Goal: Task Accomplishment & Management: Manage account settings

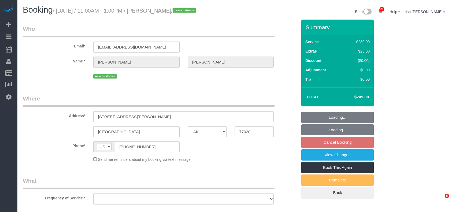
select select "[GEOGRAPHIC_DATA]"
select select "object:1859"
select select "3"
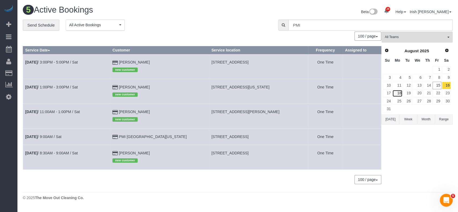
click at [399, 94] on link "18" at bounding box center [397, 93] width 10 height 7
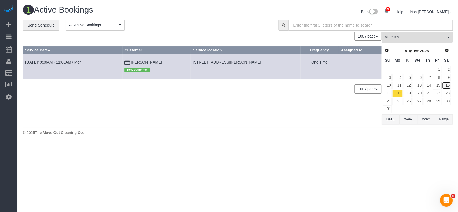
click at [446, 85] on link "16" at bounding box center [446, 85] width 9 height 7
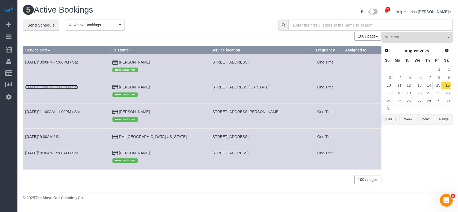
click at [43, 87] on link "Aug 16th / 1:00PM - 3:00PM / Sat" at bounding box center [51, 87] width 53 height 4
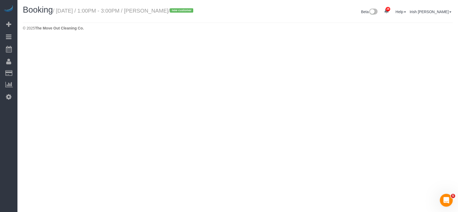
select select "[GEOGRAPHIC_DATA]"
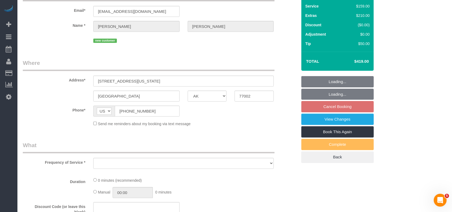
select select "string:fspay-ad5a09b6-8009-40bb-b993-b0df2101600f"
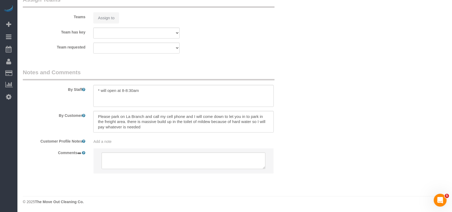
select select "object:2401"
select select "3"
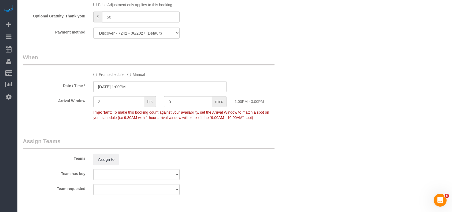
select select "object:2485"
click at [132, 87] on input "08/16/2025 1:00PM" at bounding box center [159, 86] width 133 height 11
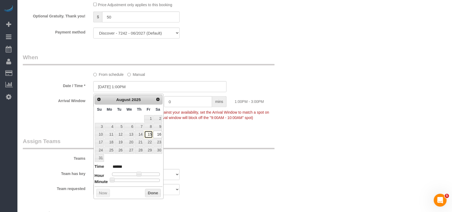
click at [150, 134] on link "15" at bounding box center [148, 134] width 9 height 7
click at [159, 134] on link "16" at bounding box center [157, 134] width 9 height 7
type input "08/16/2025 12:00PM"
type input "*******"
type input "08/16/2025 11:00AM"
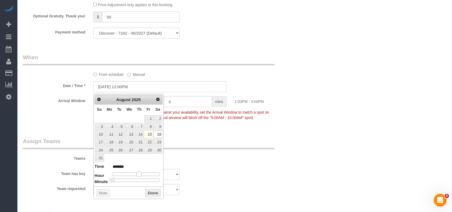
type input "*******"
type input "08/16/2025 10:00AM"
type input "*******"
type input "[DATE] 9:00AM"
type input "******"
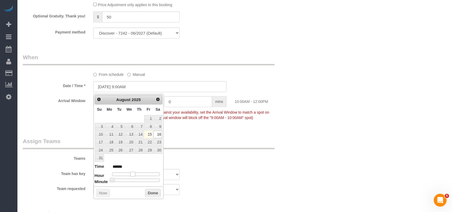
type input "08/16/2025 8:00AM"
type input "******"
drag, startPoint x: 140, startPoint y: 173, endPoint x: 129, endPoint y: 174, distance: 11.3
click at [131, 174] on span at bounding box center [128, 174] width 5 height 5
click at [150, 192] on button "Done" at bounding box center [153, 193] width 16 height 9
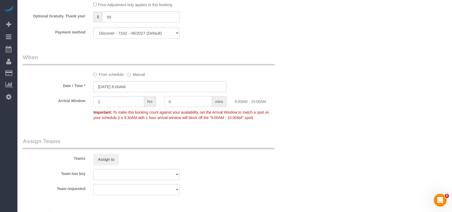
drag, startPoint x: 175, startPoint y: 104, endPoint x: 149, endPoint y: 105, distance: 26.3
click at [150, 106] on div "Arrival Window 2 hrs 0 mins 8:00AM - 10:00AM Important: To make this booking co…" at bounding box center [160, 109] width 283 height 27
type input "30"
drag, startPoint x: 98, startPoint y: 100, endPoint x: 65, endPoint y: 95, distance: 33.5
click at [65, 95] on sui-booking-spot "From schedule Manual Date / Time * 08/16/2025 8:00AM Arrival Window 2 hrs 30 mi…" at bounding box center [160, 87] width 275 height 69
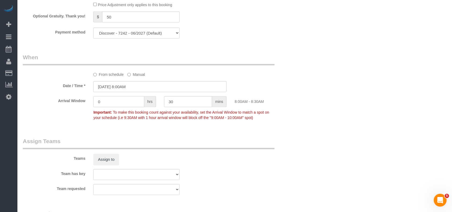
type input "0"
click at [202, 164] on div "Teams Assign to" at bounding box center [160, 151] width 283 height 28
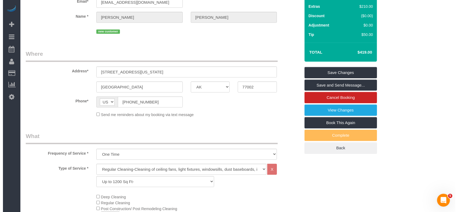
scroll to position [42, 0]
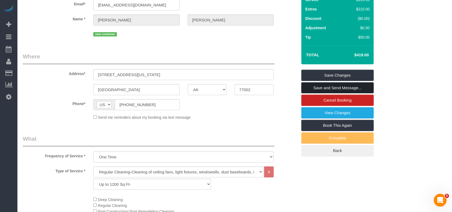
click at [360, 89] on link "Save and Send Message..." at bounding box center [337, 87] width 72 height 11
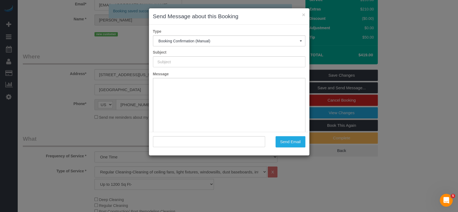
type input "Booking Confirmed!"
type input ""Emily Gilmore" <emilyrgilmore@gmail.com>"
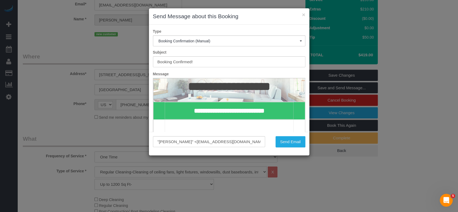
scroll to position [143, 0]
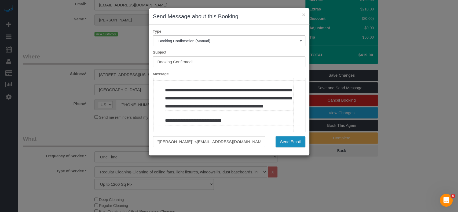
click at [286, 143] on button "Send Email" at bounding box center [290, 141] width 30 height 11
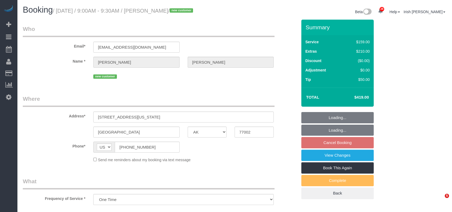
select select "[GEOGRAPHIC_DATA]"
select select "object:889"
select select "3"
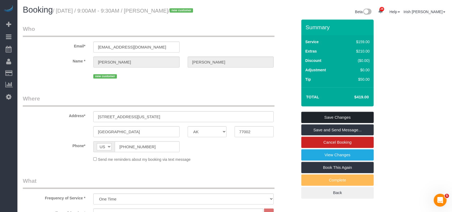
click at [313, 117] on link "Save Changes" at bounding box center [337, 117] width 72 height 11
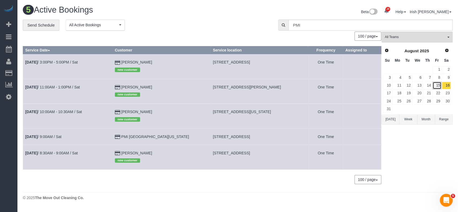
click at [438, 86] on link "15" at bounding box center [436, 85] width 9 height 7
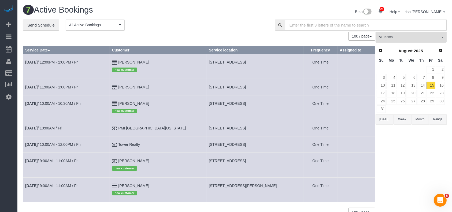
drag, startPoint x: 137, startPoint y: 85, endPoint x: 123, endPoint y: 85, distance: 14.2
click at [123, 85] on tr "[DATE] 11:00AM - 1:00PM / Fri [PERSON_NAME] [STREET_ADDRESS] One Time" at bounding box center [199, 87] width 352 height 16
copy tr "[PERSON_NAME]"
click at [56, 87] on link "[DATE] 11:00AM - 1:00PM / Fri" at bounding box center [51, 87] width 53 height 4
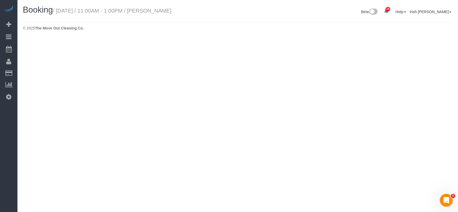
select select "[GEOGRAPHIC_DATA]"
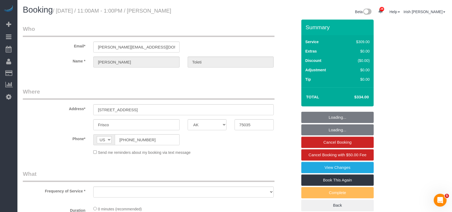
select select "object:1439"
select select "string:fspay-5f8d92c5-0ce8-45ac-bd68-9b5ef688e289"
select select "3"
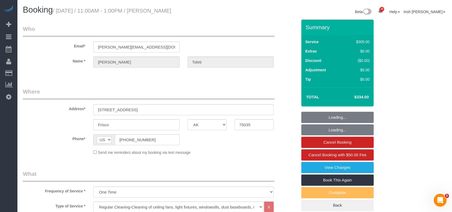
select select "object:1526"
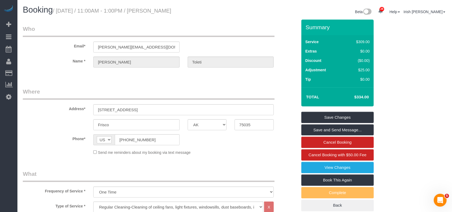
click at [11, 134] on div "28 Beta Your Notifications You have 0 alerts × You have 2 to charge for [DATE] …" at bounding box center [8, 106] width 17 height 212
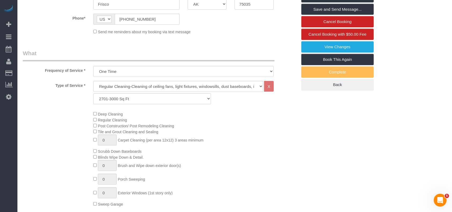
scroll to position [214, 0]
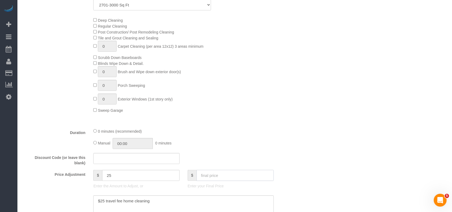
click at [207, 174] on input "text" at bounding box center [235, 175] width 77 height 11
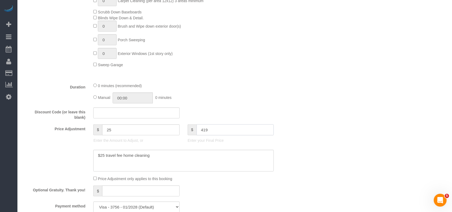
scroll to position [286, 0]
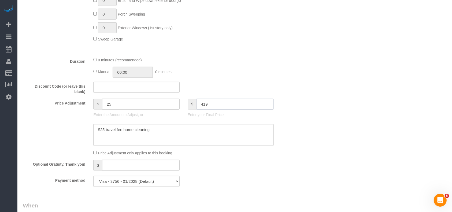
type input "419"
click at [179, 131] on textarea at bounding box center [183, 135] width 180 height 22
type input "110"
paste textarea "5"
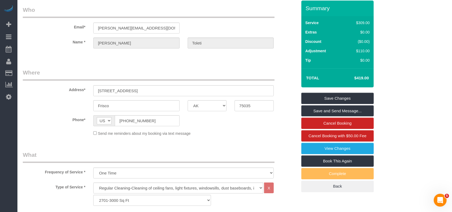
scroll to position [0, 0]
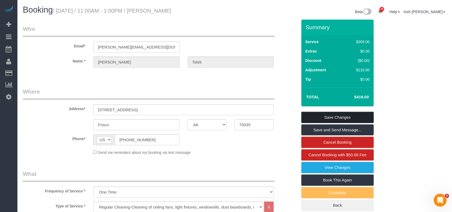
type textarea "$25 travel fee home cleaning $85 deep cleaning"
drag, startPoint x: 329, startPoint y: 117, endPoint x: 247, endPoint y: 25, distance: 122.5
click at [329, 116] on link "Save Changes" at bounding box center [337, 117] width 72 height 11
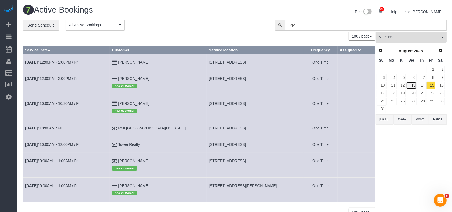
click at [414, 85] on link "13" at bounding box center [411, 85] width 10 height 7
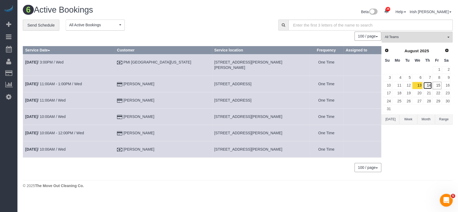
click at [429, 84] on link "14" at bounding box center [427, 85] width 9 height 7
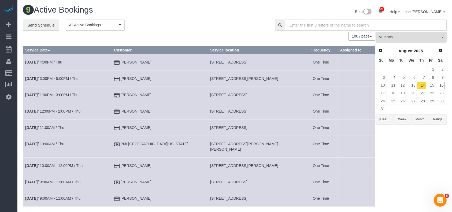
click at [221, 180] on span "[STREET_ADDRESS]" at bounding box center [228, 182] width 37 height 4
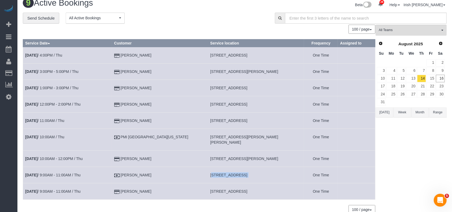
scroll to position [28, 0]
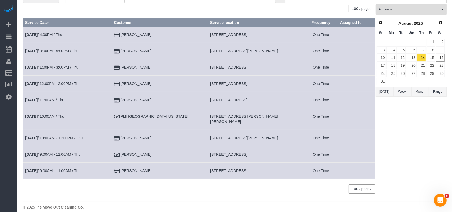
click at [210, 115] on span "[STREET_ADDRESS][PERSON_NAME][PERSON_NAME]" at bounding box center [244, 119] width 68 height 10
copy tr "[STREET_ADDRESS][PERSON_NAME][PERSON_NAME]"
click at [56, 113] on td "[DATE] 10:00AM / Thu" at bounding box center [67, 119] width 89 height 22
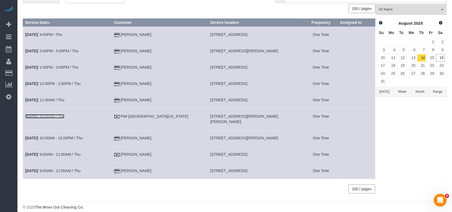
click at [56, 118] on link "[DATE] 10:00AM / Thu" at bounding box center [44, 116] width 39 height 4
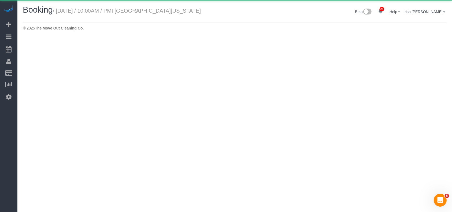
select select "[GEOGRAPHIC_DATA]"
select select "string:check"
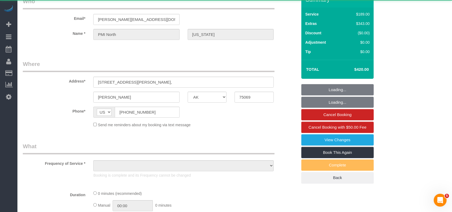
select select "object:2225"
select select "3"
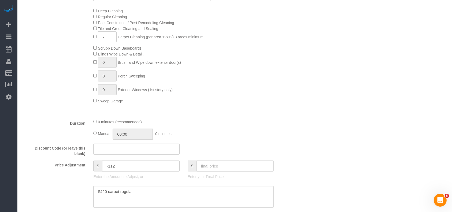
scroll to position [250, 0]
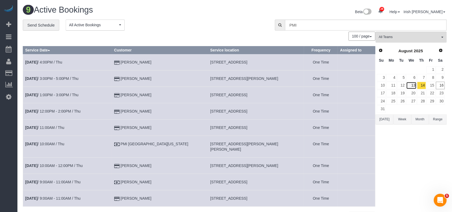
click at [414, 85] on link "13" at bounding box center [411, 85] width 10 height 7
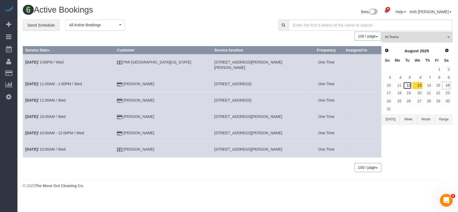
click at [408, 84] on link "12" at bounding box center [407, 85] width 9 height 7
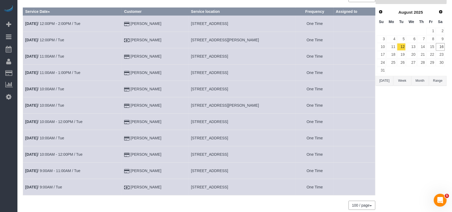
scroll to position [60, 0]
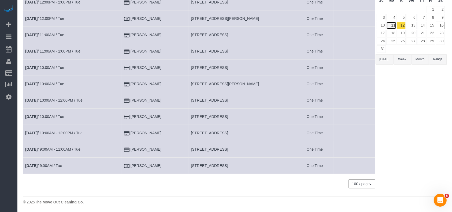
click at [390, 22] on link "11" at bounding box center [391, 25] width 10 height 7
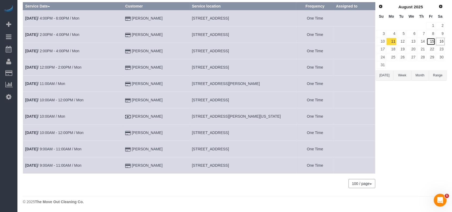
click at [433, 41] on link "15" at bounding box center [431, 41] width 9 height 7
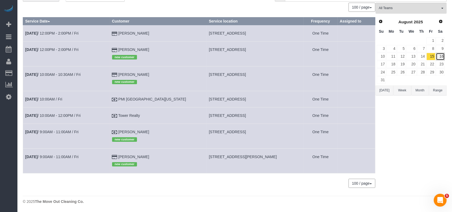
click at [441, 56] on link "16" at bounding box center [440, 56] width 9 height 7
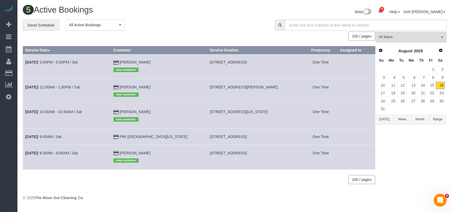
scroll to position [0, 0]
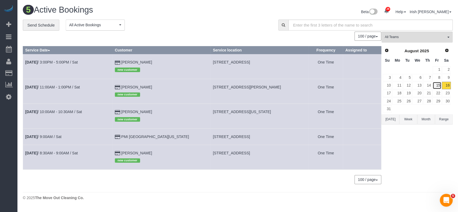
click at [436, 85] on link "15" at bounding box center [436, 85] width 9 height 7
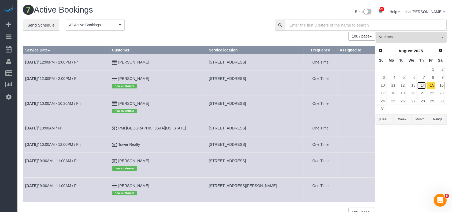
click at [424, 86] on link "14" at bounding box center [421, 85] width 9 height 7
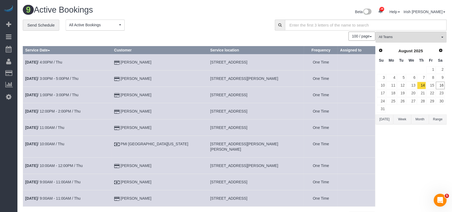
click at [214, 180] on span "[STREET_ADDRESS]" at bounding box center [228, 182] width 37 height 4
copy tr "[STREET_ADDRESS]"
click at [66, 180] on link "[DATE] 9:00AM - 11:00AM / Thu" at bounding box center [52, 182] width 55 height 4
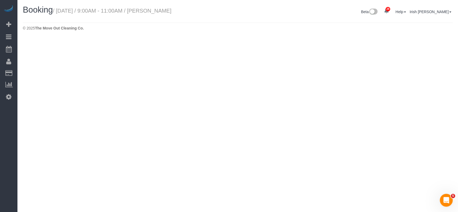
select select "[GEOGRAPHIC_DATA]"
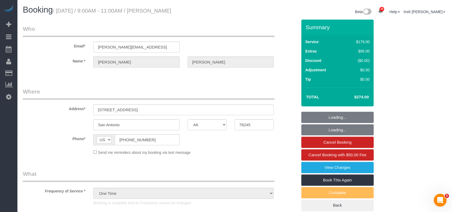
select select "object:3332"
select select "3"
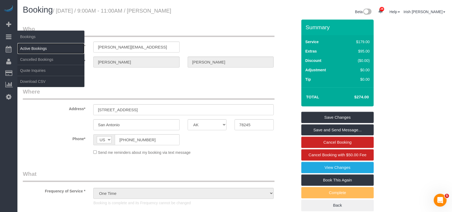
click at [32, 48] on link "Active Bookings" at bounding box center [50, 48] width 67 height 11
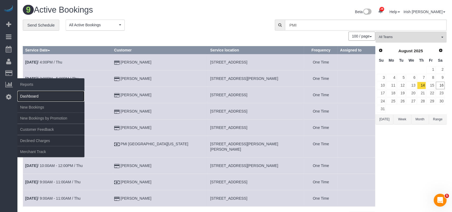
click at [25, 95] on link "Dashboard" at bounding box center [50, 96] width 67 height 11
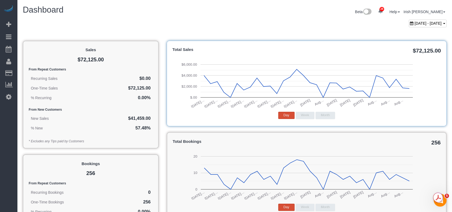
click at [415, 24] on span "[DATE] - [DATE]" at bounding box center [428, 23] width 27 height 4
type input "**********"
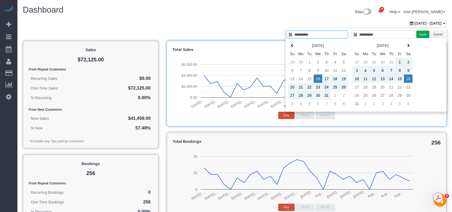
type input "**********"
click at [398, 61] on td "1" at bounding box center [399, 62] width 9 height 8
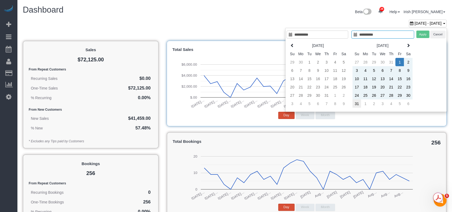
type input "**********"
click at [358, 103] on td "31" at bounding box center [357, 103] width 9 height 8
click at [419, 34] on button "Apply" at bounding box center [422, 35] width 13 height 8
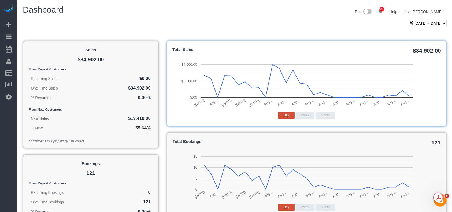
click at [415, 22] on span "[DATE] - [DATE]" at bounding box center [428, 23] width 27 height 4
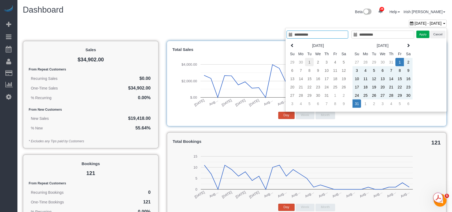
type input "**********"
click at [310, 61] on td "1" at bounding box center [309, 62] width 9 height 8
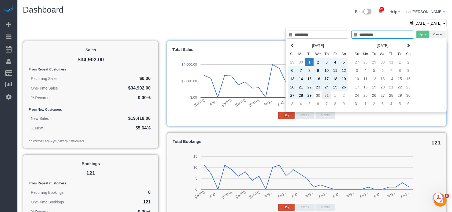
type input "**********"
click at [328, 95] on td "31" at bounding box center [326, 95] width 9 height 8
type input "**********"
click at [420, 34] on button "Apply" at bounding box center [422, 35] width 13 height 8
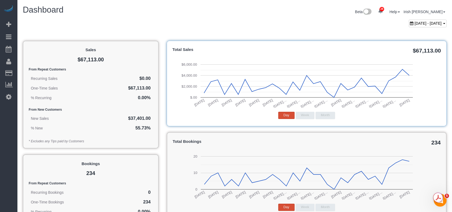
drag, startPoint x: 226, startPoint y: 23, endPoint x: 268, endPoint y: 1, distance: 47.1
click at [227, 22] on div "[DATE] - [DATE]" at bounding box center [235, 25] width 432 height 10
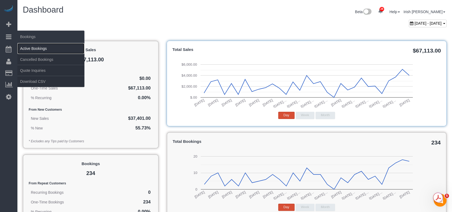
click at [33, 49] on link "Active Bookings" at bounding box center [50, 48] width 67 height 11
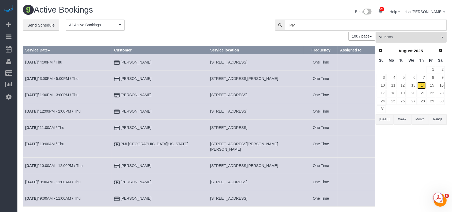
click at [422, 84] on link "14" at bounding box center [421, 85] width 9 height 7
click at [434, 84] on link "15" at bounding box center [431, 85] width 9 height 7
click at [442, 85] on link "16" at bounding box center [440, 85] width 9 height 7
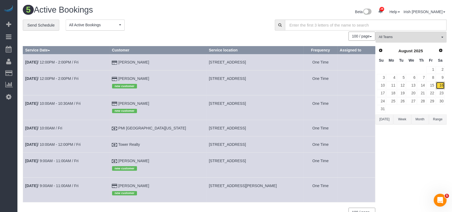
click at [442, 84] on link "16" at bounding box center [440, 85] width 9 height 7
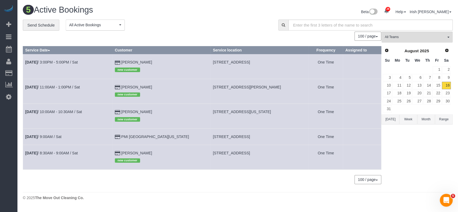
drag, startPoint x: 188, startPoint y: 152, endPoint x: 168, endPoint y: 62, distance: 92.6
click at [131, 153] on td "[PERSON_NAME] new customer" at bounding box center [161, 157] width 98 height 25
copy td "[PERSON_NAME]"
click at [72, 156] on td "[DATE] 8:30AM - 9:00AM / Sat" at bounding box center [68, 157] width 90 height 25
click at [56, 154] on link "[DATE] 8:30AM - 9:00AM / Sat" at bounding box center [51, 153] width 53 height 4
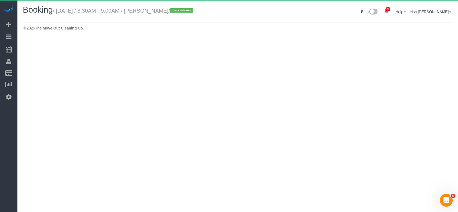
select select "[GEOGRAPHIC_DATA]"
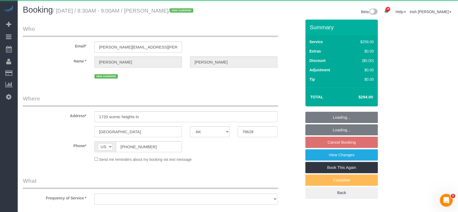
select select "string:fspay-4079ef79-e5f7-4331-a806-04240e7dc328"
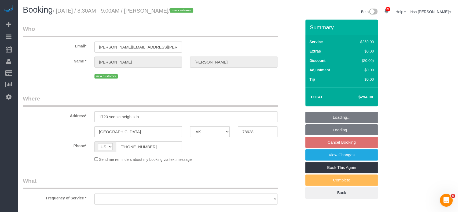
select select "object:5085"
select select "3"
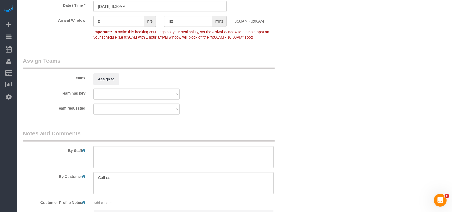
scroll to position [536, 0]
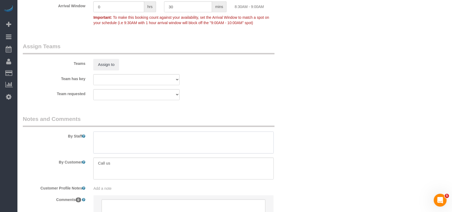
click at [112, 142] on textarea at bounding box center [183, 143] width 180 height 22
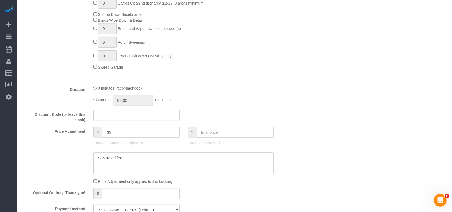
scroll to position [250, 0]
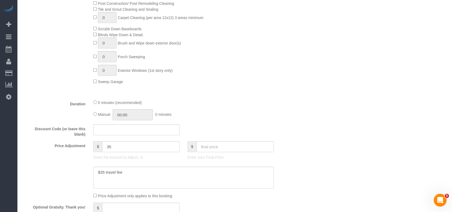
type textarea "* 7:30-8am cleaning"
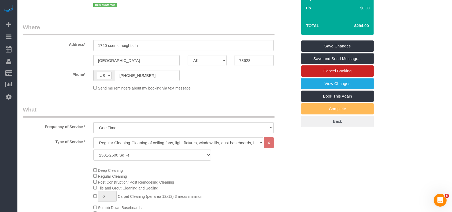
scroll to position [0, 0]
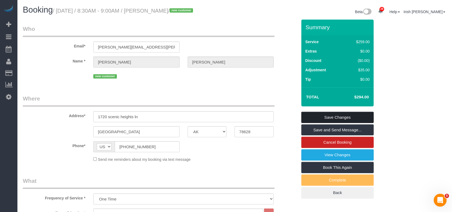
click at [312, 116] on link "Save Changes" at bounding box center [337, 117] width 72 height 11
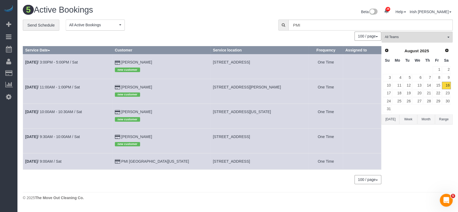
drag, startPoint x: 168, startPoint y: 62, endPoint x: 134, endPoint y: 64, distance: 34.1
click at [134, 64] on td "[PERSON_NAME] new customer" at bounding box center [161, 66] width 98 height 25
copy td "[PERSON_NAME]"
click at [390, 91] on link "17" at bounding box center [386, 93] width 9 height 7
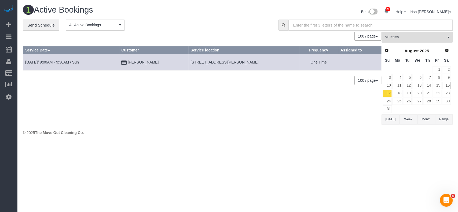
click at [390, 118] on button "[DATE]" at bounding box center [390, 119] width 18 height 10
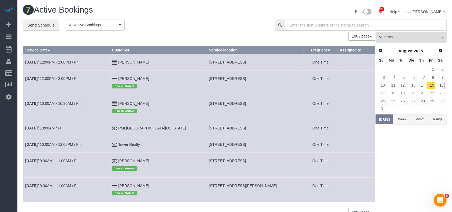
drag, startPoint x: 170, startPoint y: 82, endPoint x: 129, endPoint y: 74, distance: 41.4
click at [129, 74] on td "[PERSON_NAME] new customer" at bounding box center [158, 83] width 97 height 25
click at [207, 97] on td "[STREET_ADDRESS]" at bounding box center [255, 107] width 97 height 25
drag, startPoint x: 157, startPoint y: 76, endPoint x: 135, endPoint y: 74, distance: 21.3
click at [135, 74] on td "[PERSON_NAME] new customer" at bounding box center [158, 83] width 97 height 25
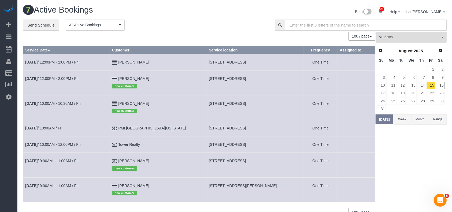
copy link "[PERSON_NAME]"
drag, startPoint x: 169, startPoint y: 65, endPoint x: 132, endPoint y: 59, distance: 36.9
click at [132, 59] on td "[PERSON_NAME]" at bounding box center [158, 62] width 97 height 16
copy td "[PERSON_NAME]"
click at [61, 129] on link "[DATE] 10:00AM / Fri" at bounding box center [43, 128] width 37 height 4
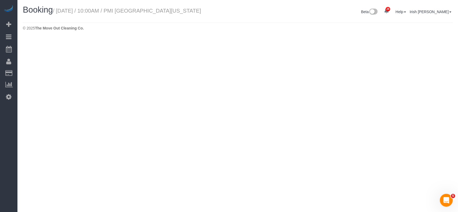
select select "[GEOGRAPHIC_DATA]"
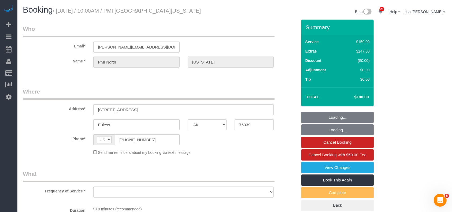
select select "object:5706"
select select "3"
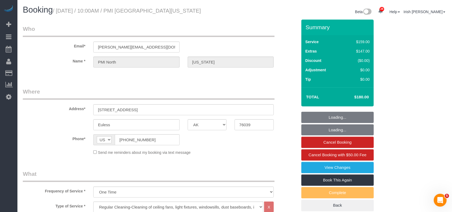
select select "object:5707"
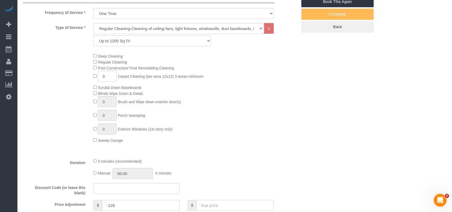
scroll to position [357, 0]
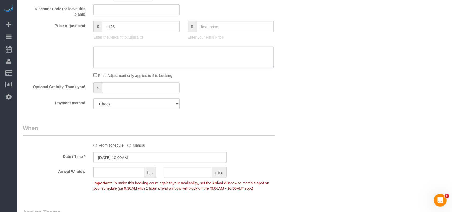
click at [145, 55] on textarea at bounding box center [183, 58] width 180 height 22
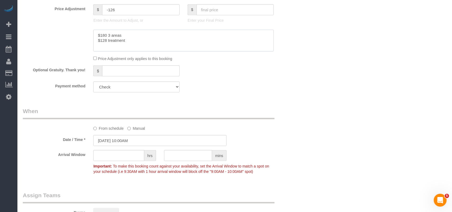
scroll to position [285, 0]
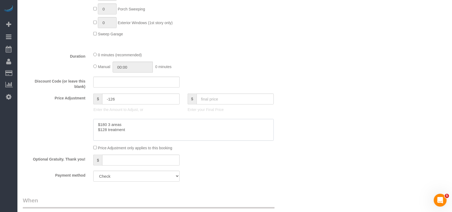
click at [107, 125] on textarea at bounding box center [183, 130] width 180 height 22
click at [142, 130] on textarea at bounding box center [183, 130] width 180 height 22
drag, startPoint x: 140, startPoint y: 134, endPoint x: 72, endPoint y: 121, distance: 68.9
click at [72, 121] on div at bounding box center [160, 130] width 283 height 22
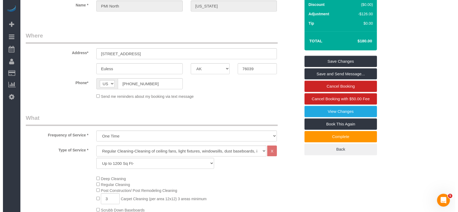
scroll to position [0, 0]
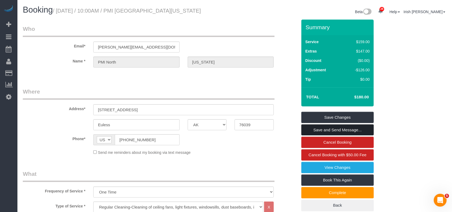
type textarea "$180 for 3 areas $128 treatment fee"
click at [349, 129] on link "Save and Send Message..." at bounding box center [337, 129] width 72 height 11
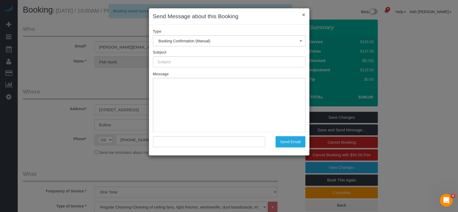
type input "Booking Confirmed!"
type input ""PMI [GEOGRAPHIC_DATA][US_STATE]" <[PERSON_NAME][EMAIL_ADDRESS][DOMAIN_NAME]>"
drag, startPoint x: 304, startPoint y: 14, endPoint x: 274, endPoint y: 47, distance: 44.6
click at [303, 14] on button "×" at bounding box center [303, 15] width 3 height 6
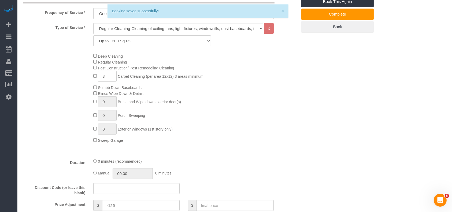
scroll to position [286, 0]
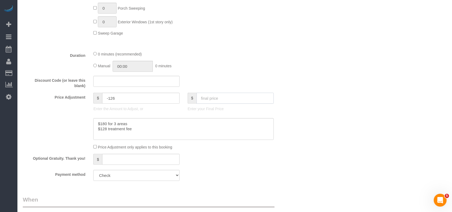
click at [217, 100] on input "text" at bounding box center [235, 98] width 77 height 11
type input "308"
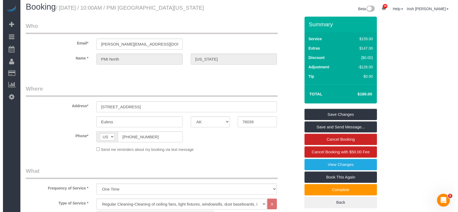
scroll to position [0, 0]
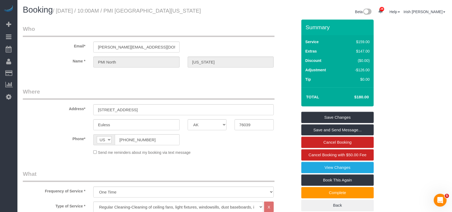
type input "2"
click at [337, 131] on link "Save and Send Message..." at bounding box center [337, 129] width 72 height 11
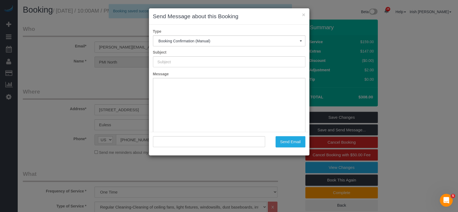
type input "Booking Confirmed!"
type input ""PMI [GEOGRAPHIC_DATA][US_STATE]" <[PERSON_NAME][EMAIL_ADDRESS][DOMAIN_NAME]>"
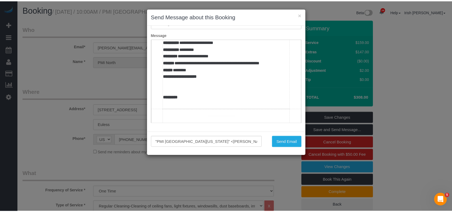
scroll to position [322, 0]
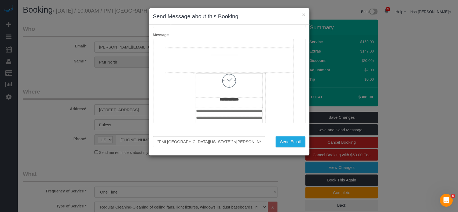
click at [217, 47] on td "**********" at bounding box center [229, 2] width 128 height 91
click at [165, 45] on span "**********" at bounding box center [186, 39] width 42 height 11
click at [280, 140] on button "Send Email" at bounding box center [290, 141] width 30 height 11
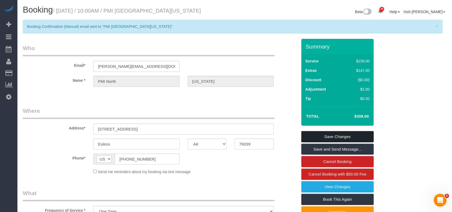
click at [314, 139] on link "Save Changes" at bounding box center [337, 136] width 72 height 11
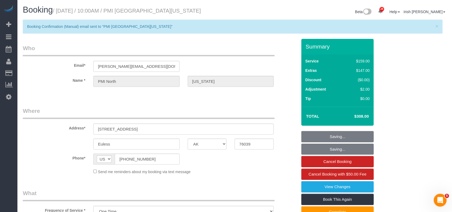
click at [313, 136] on fieldset "Saving... Saving... Cancel Booking Cancel Booking with $50.00 Fee View Changes …" at bounding box center [337, 180] width 72 height 99
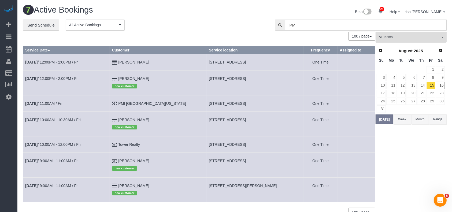
click at [219, 104] on span "[STREET_ADDRESS]" at bounding box center [227, 103] width 37 height 4
copy tr "[STREET_ADDRESS]"
